Goal: Information Seeking & Learning: Learn about a topic

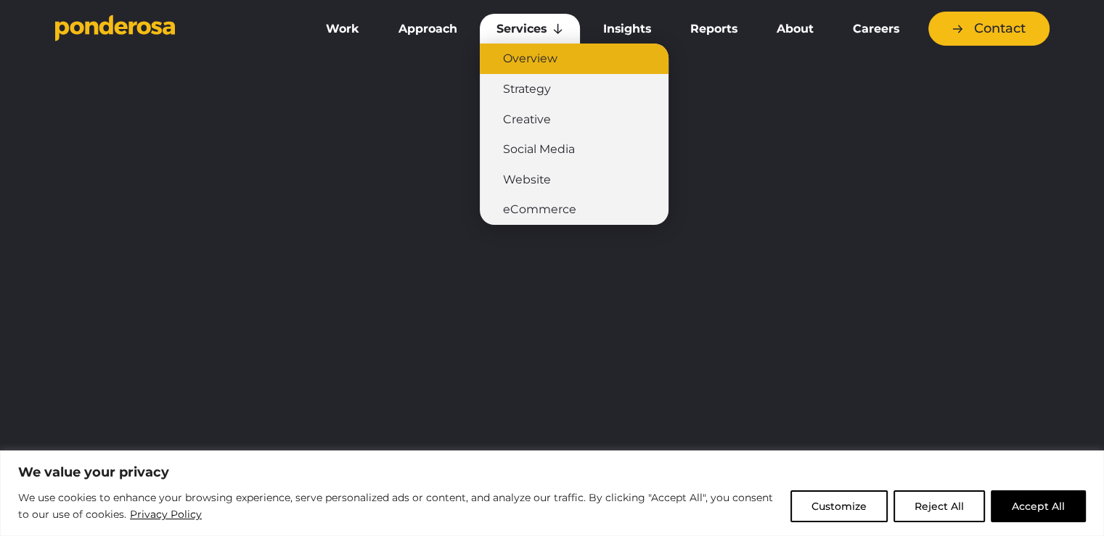
click at [552, 57] on link "Overview" at bounding box center [574, 59] width 189 height 30
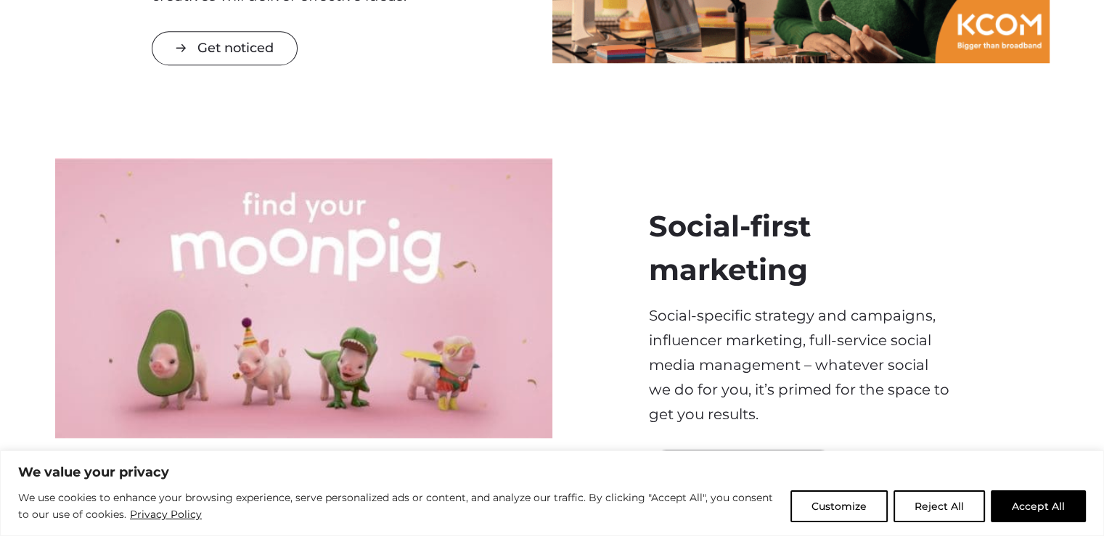
scroll to position [871, 0]
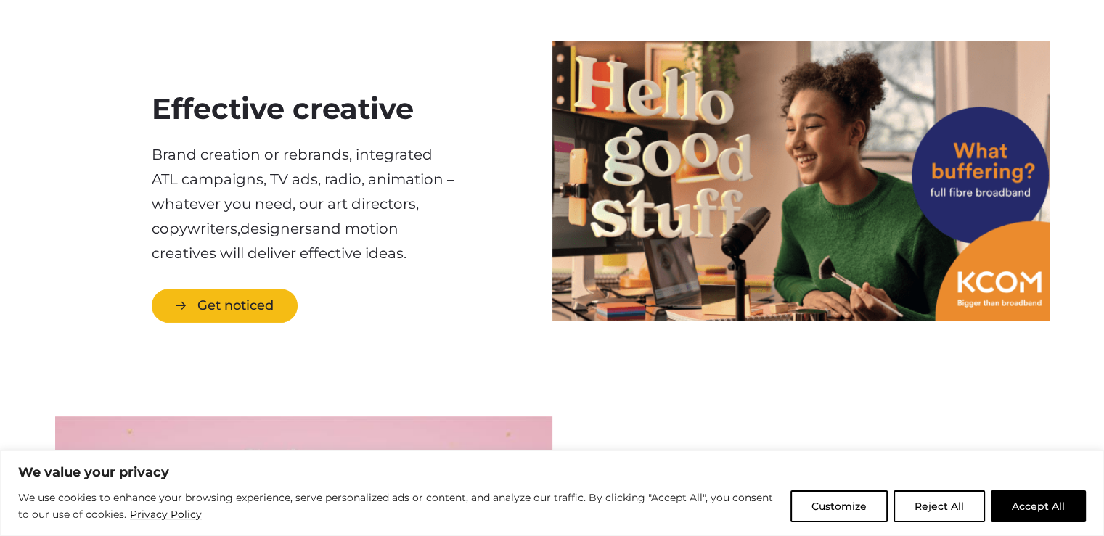
click at [257, 321] on link "Get noticed" at bounding box center [225, 306] width 146 height 34
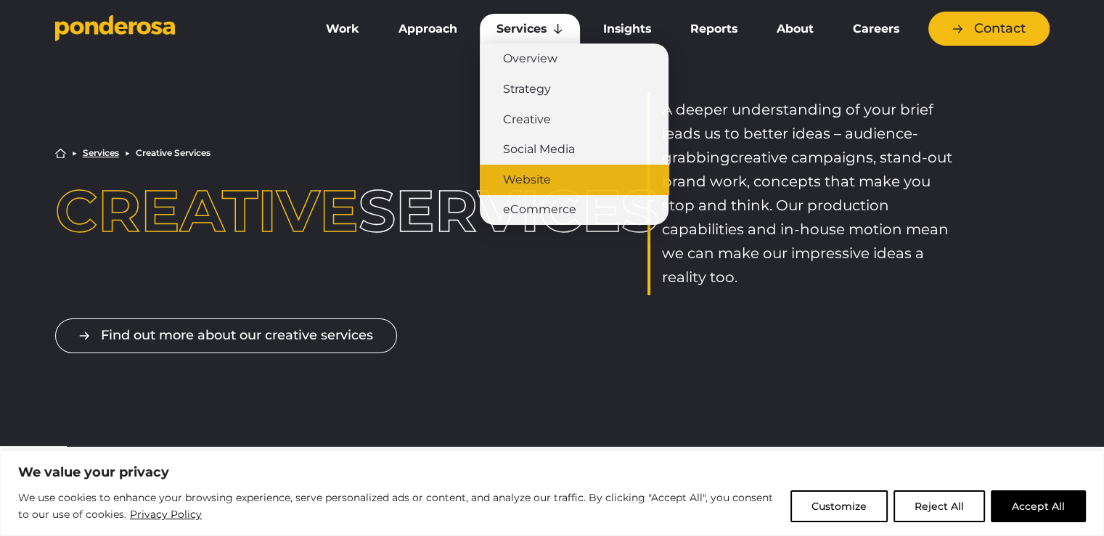
click at [546, 180] on link "Website" at bounding box center [574, 180] width 189 height 30
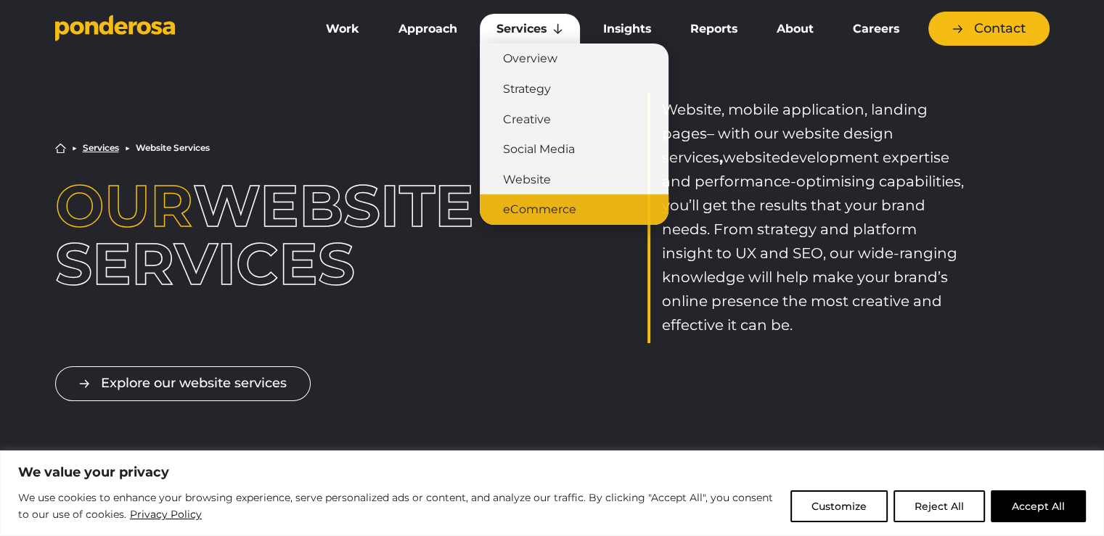
click at [522, 206] on link "eCommerce" at bounding box center [574, 209] width 189 height 30
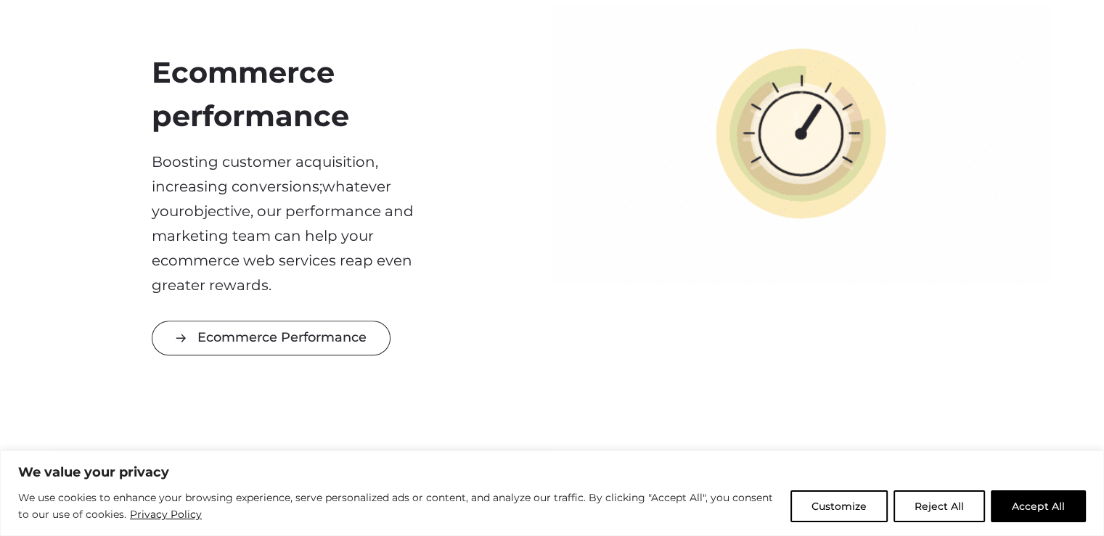
scroll to position [1379, 0]
